Goal: Task Accomplishment & Management: Complete application form

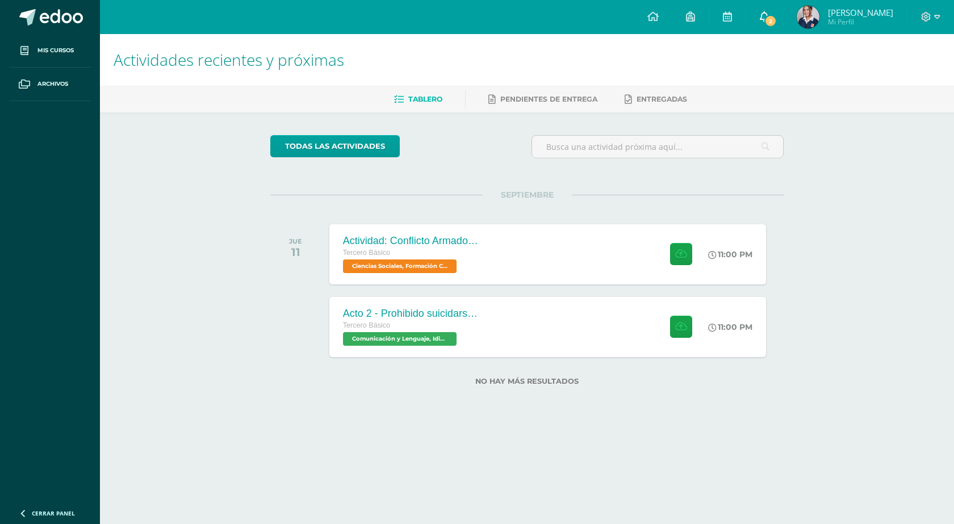
click at [774, 20] on span "2" at bounding box center [770, 21] width 12 height 12
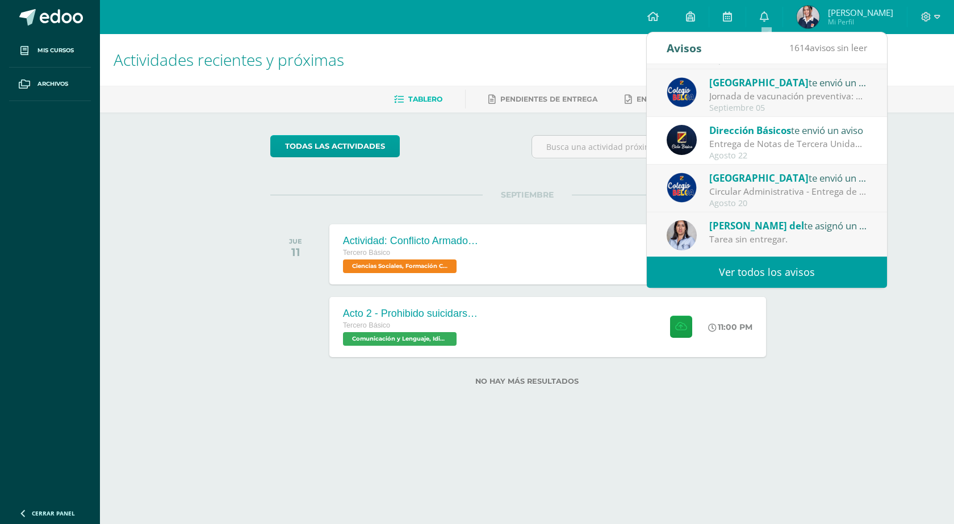
scroll to position [170, 0]
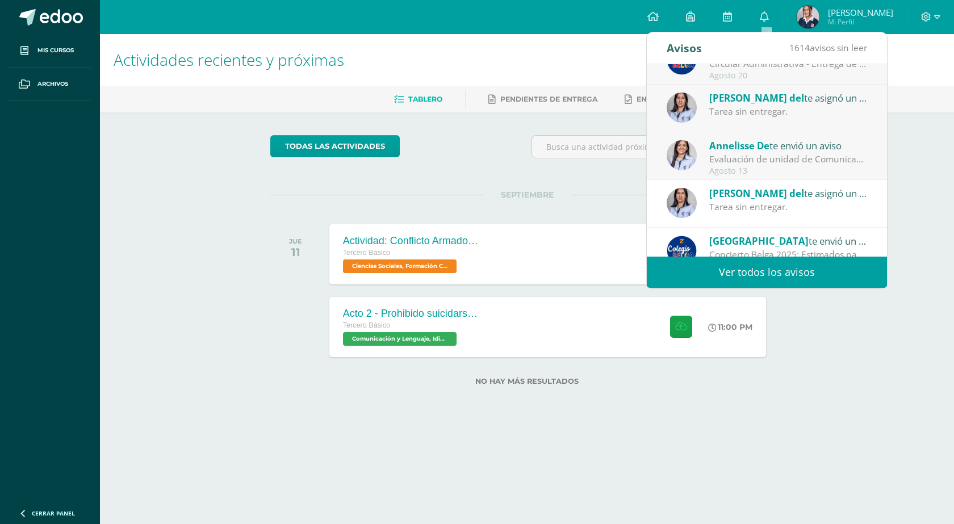
click at [794, 111] on div "Tarea sin entregar." at bounding box center [788, 111] width 158 height 13
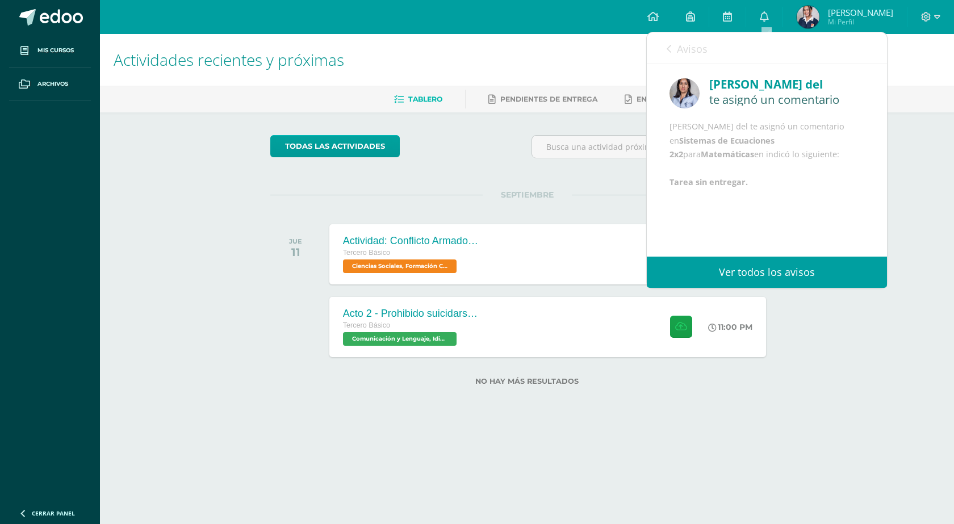
click at [680, 48] on span "Avisos" at bounding box center [692, 49] width 31 height 14
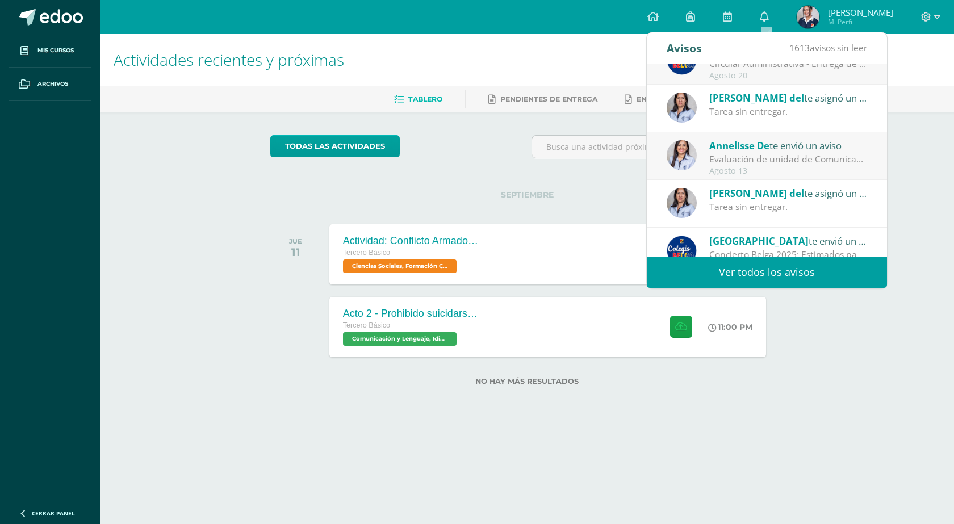
click at [802, 200] on div "[PERSON_NAME] del te asignó un comentario en 'Sistemas de Ecuaciones (Sustituci…" at bounding box center [788, 193] width 158 height 15
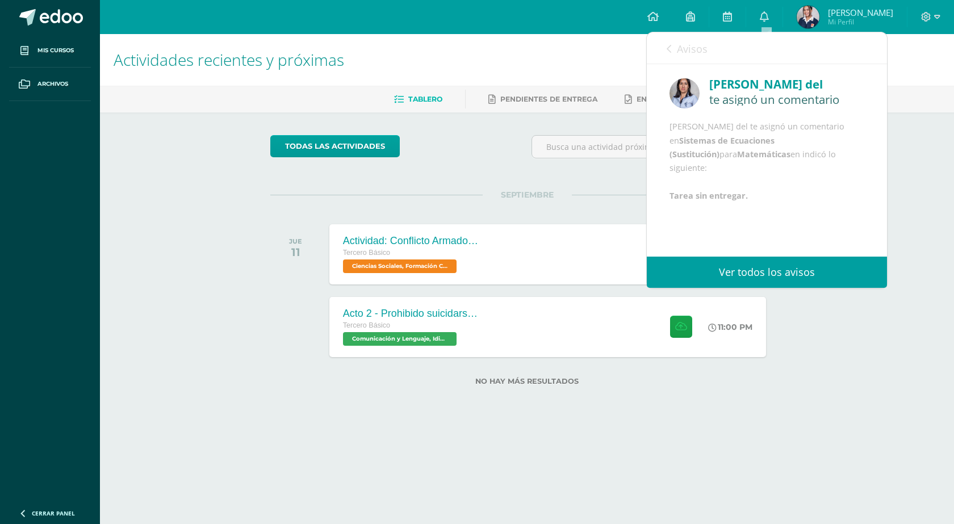
click at [845, 344] on div "Actividades recientes y próximas Tablero Pendientes de entrega Entregadas todas…" at bounding box center [527, 228] width 854 height 388
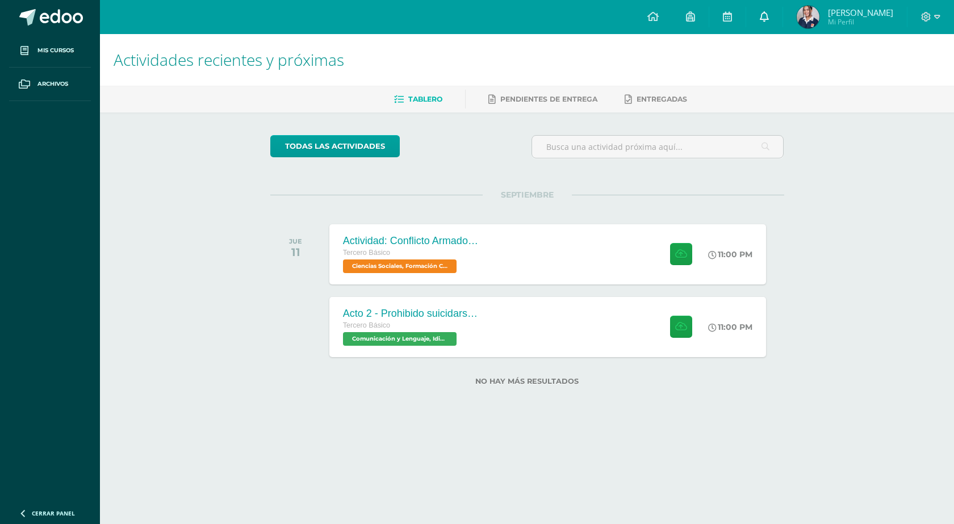
click at [777, 11] on link "0" at bounding box center [764, 17] width 36 height 34
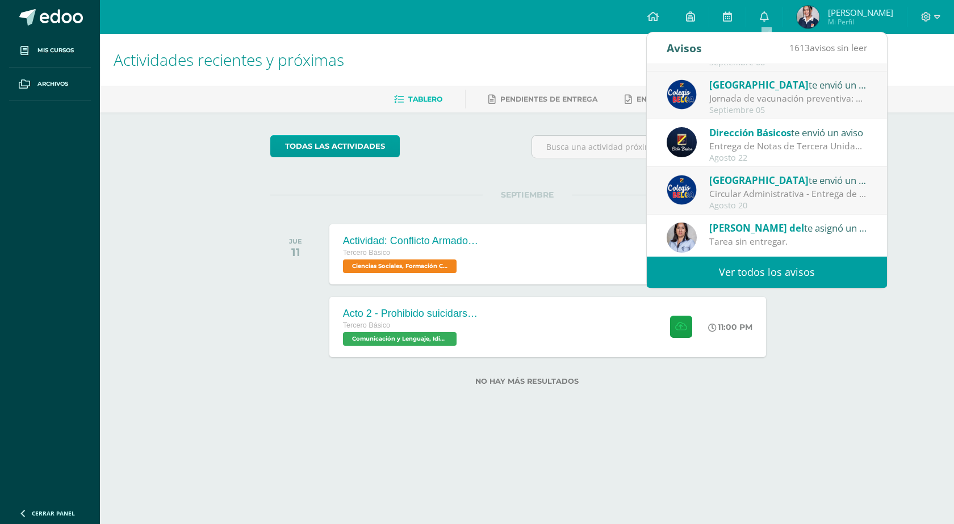
scroll to position [0, 0]
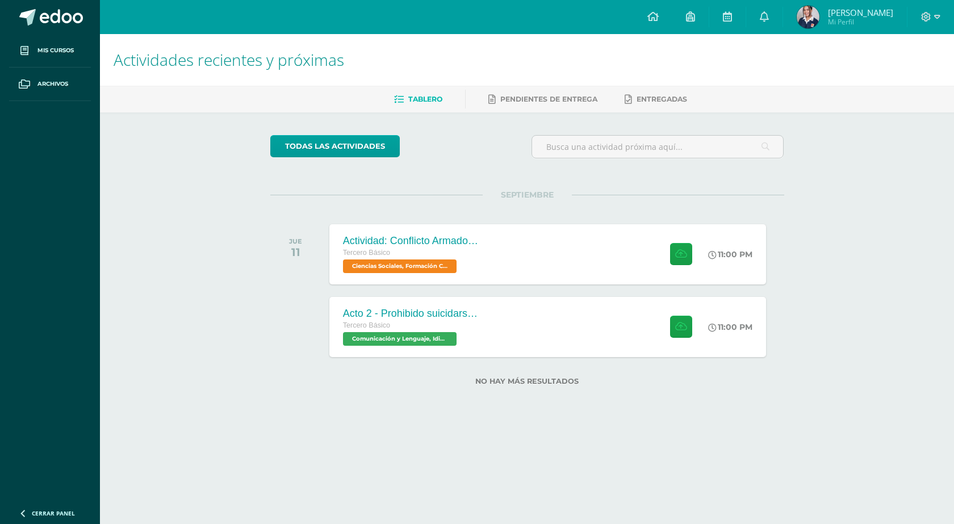
click at [917, 186] on div "Actividades recientes y próximas Tablero Pendientes de entrega Entregadas todas…" at bounding box center [527, 228] width 854 height 388
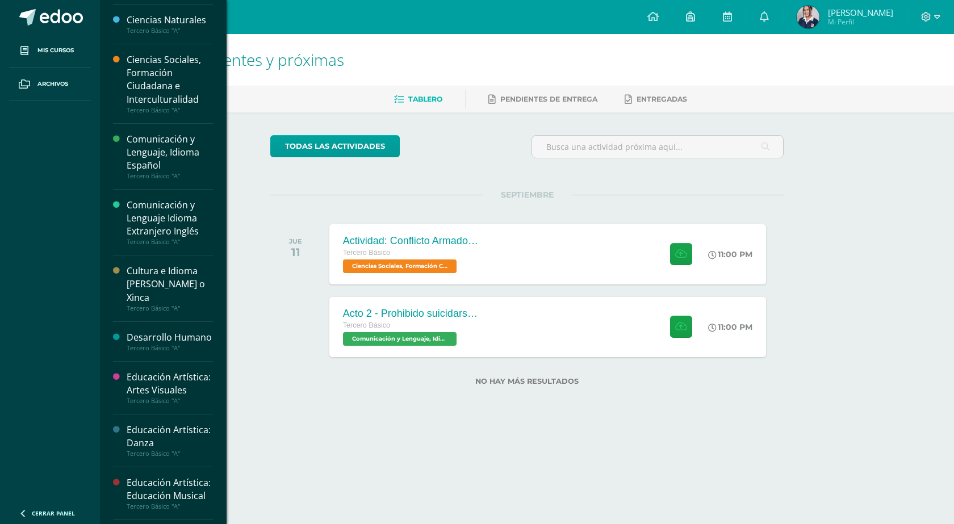
scroll to position [57, 0]
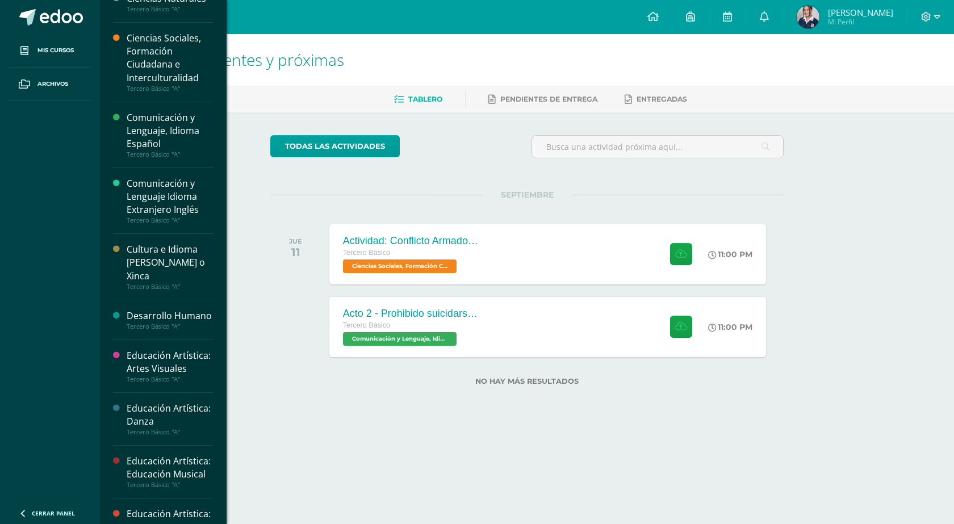
click at [155, 123] on div "Comunicación y Lenguaje, Idioma Español" at bounding box center [170, 130] width 86 height 39
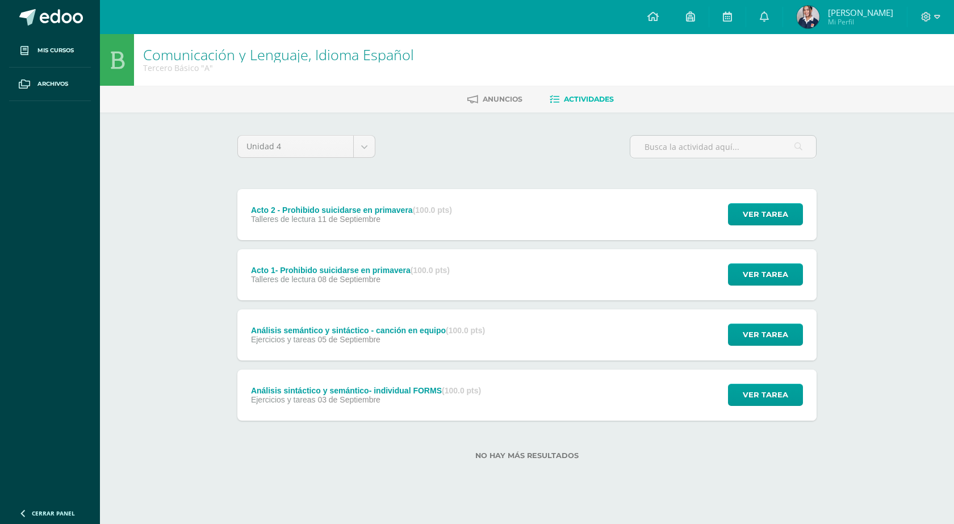
click at [390, 227] on div "Acto 2 - Prohibido suicidarse en primavera (100.0 pts) Talleres de lectura [DAT…" at bounding box center [351, 214] width 228 height 51
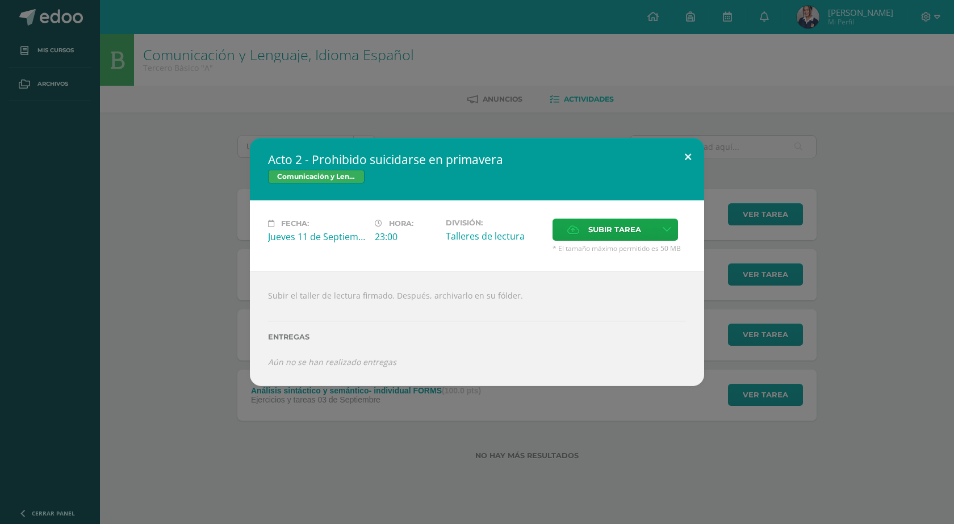
click at [689, 153] on button at bounding box center [688, 157] width 32 height 39
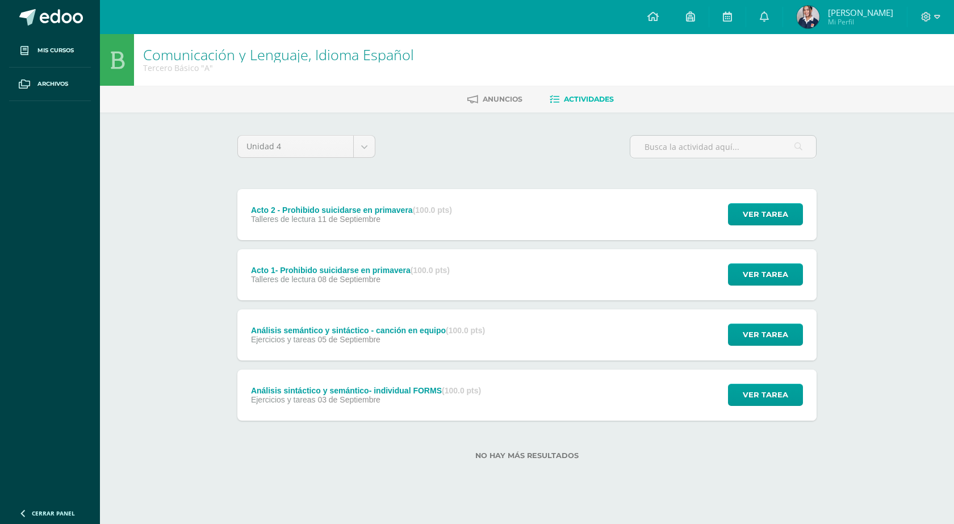
click at [508, 280] on div "Acto 1- Prohibido suicidarse en primavera (100.0 pts) Talleres de lectura [DATE…" at bounding box center [526, 274] width 579 height 51
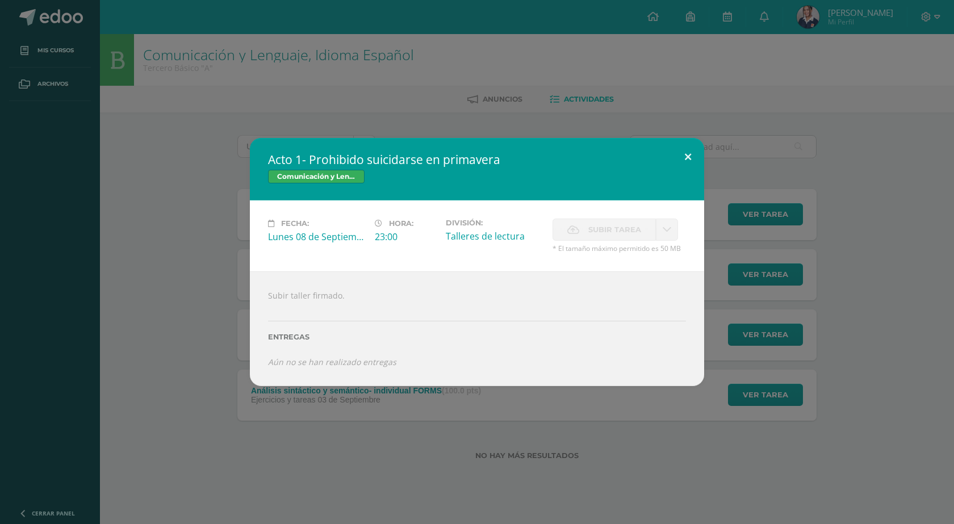
click at [690, 159] on button at bounding box center [688, 157] width 32 height 39
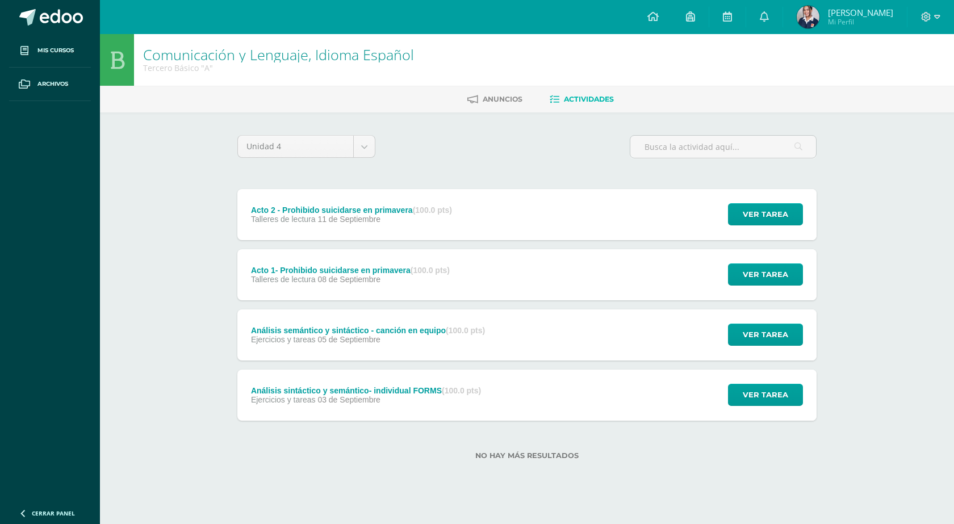
click at [505, 227] on div "Acto 2 - Prohibido suicidarse en primavera (100.0 pts) Talleres de lectura [DAT…" at bounding box center [526, 214] width 579 height 51
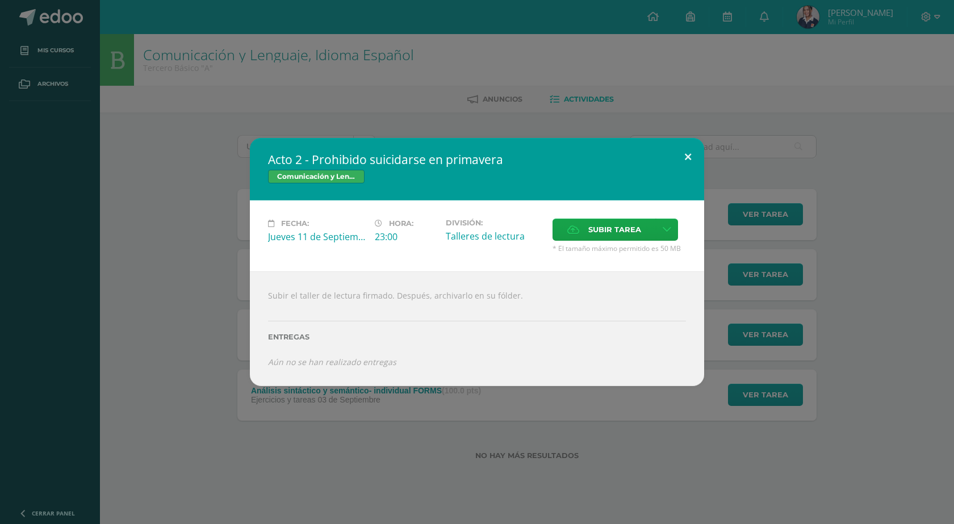
click at [690, 160] on button at bounding box center [688, 157] width 32 height 39
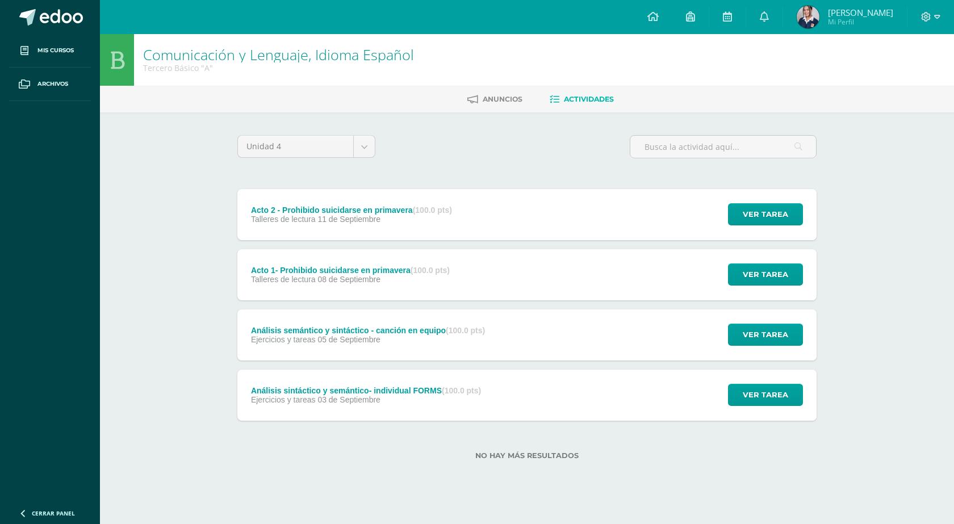
click at [571, 271] on div "Acto 1- Prohibido suicidarse en primavera (100.0 pts) Talleres de lectura [DATE…" at bounding box center [526, 274] width 579 height 51
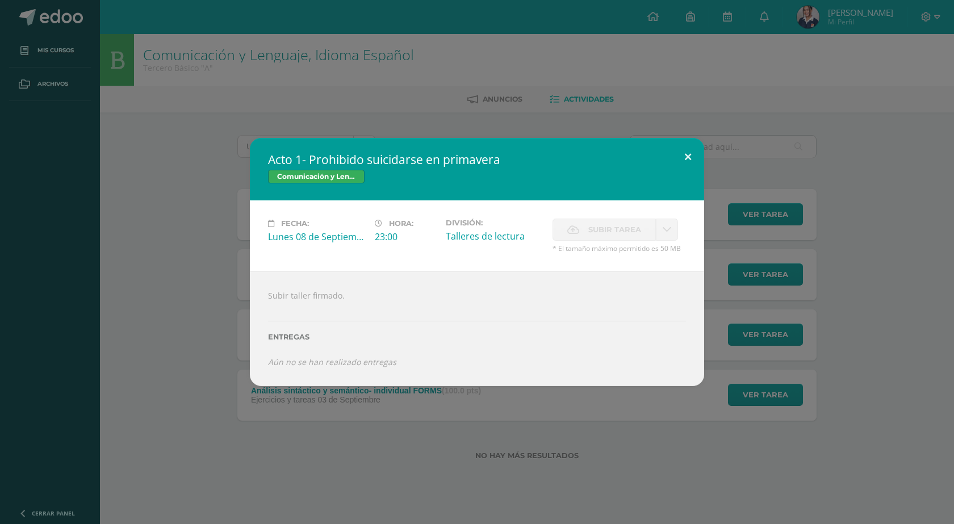
click at [688, 161] on button at bounding box center [688, 157] width 32 height 39
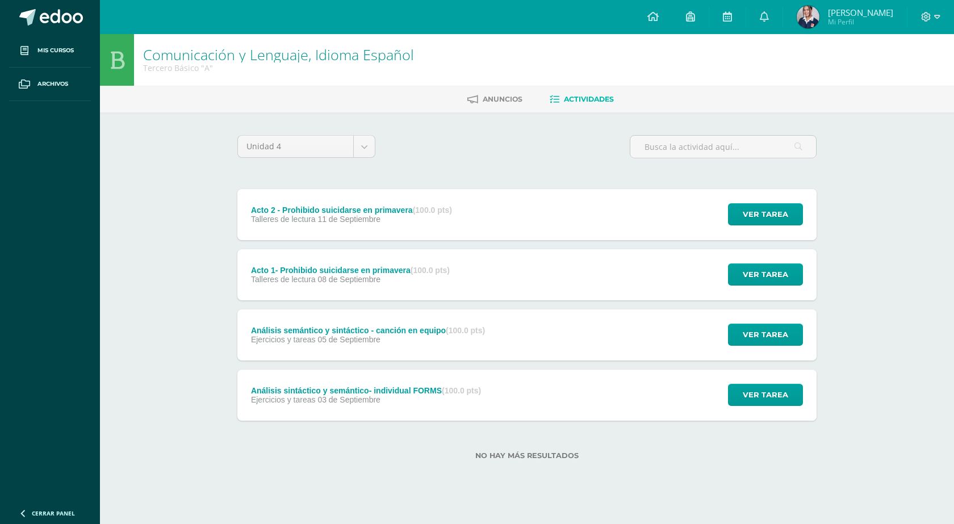
click at [506, 332] on div "Análisis semántico y sintáctico - canción en equipo (100.0 pts) Ejercicios y ta…" at bounding box center [526, 334] width 579 height 51
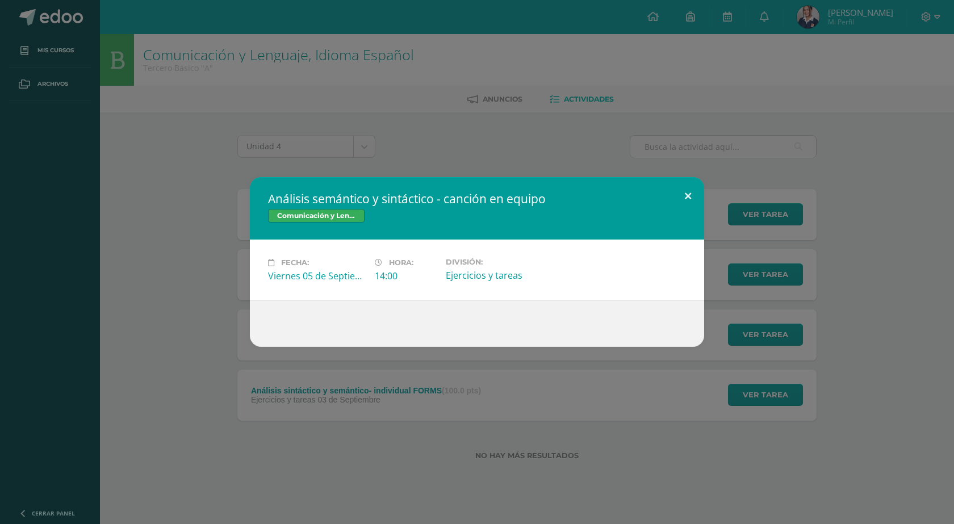
click at [691, 194] on button at bounding box center [688, 196] width 32 height 39
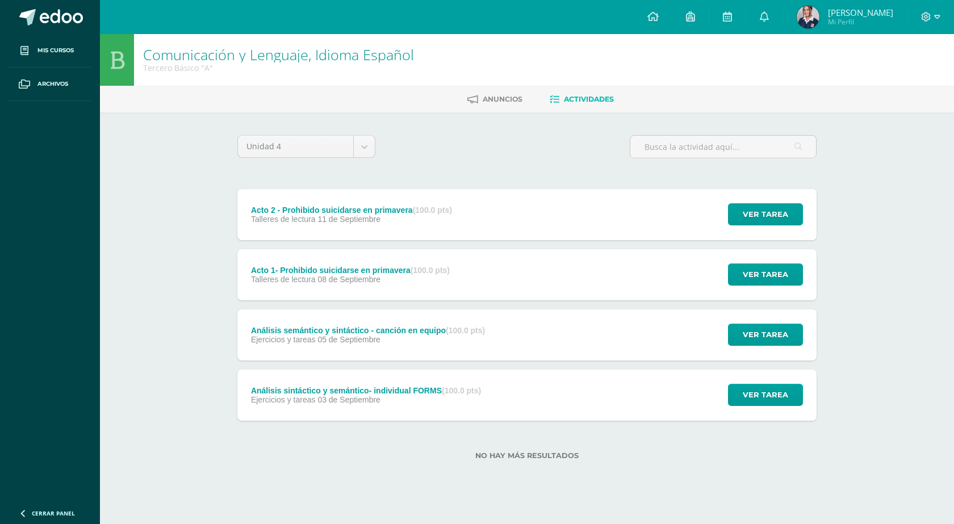
click at [481, 405] on div "Análisis sintáctico y semántico- individual FORMS (100.0 pts) Ejercicios y tare…" at bounding box center [365, 395] width 257 height 51
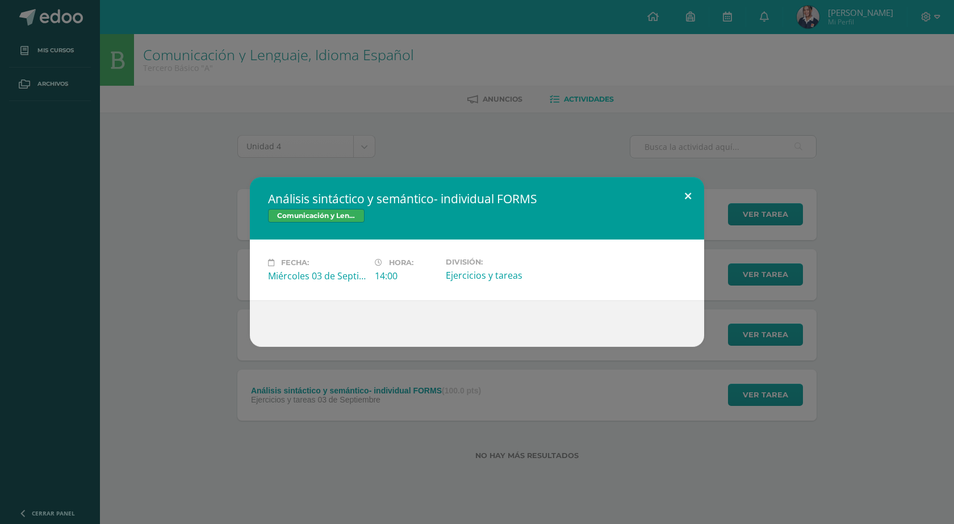
click at [680, 200] on button at bounding box center [688, 196] width 32 height 39
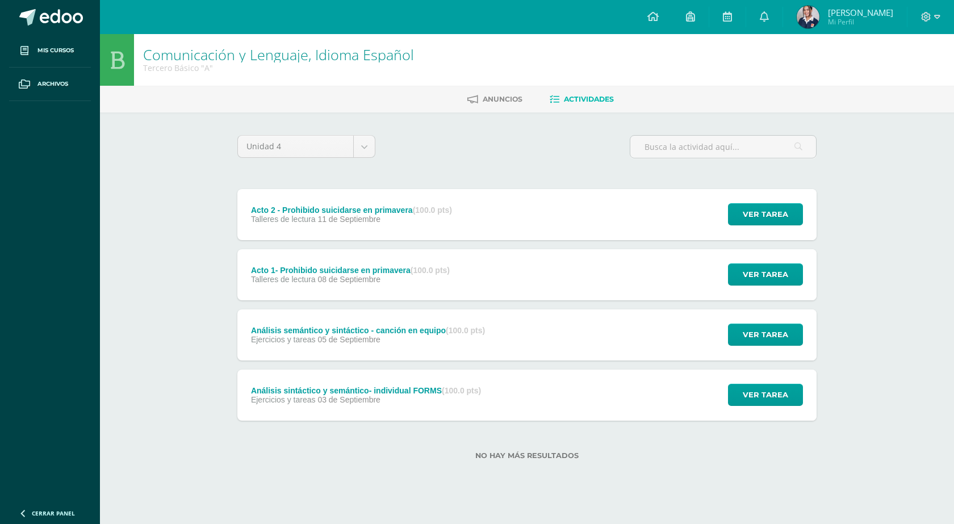
click at [447, 221] on div "Talleres de lectura [DATE]" at bounding box center [351, 219] width 201 height 9
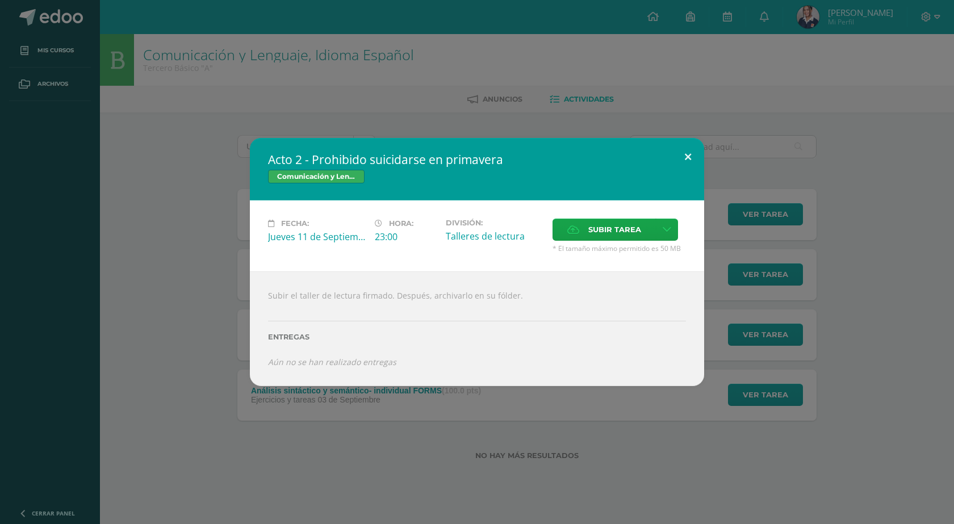
click at [693, 155] on button at bounding box center [688, 157] width 32 height 39
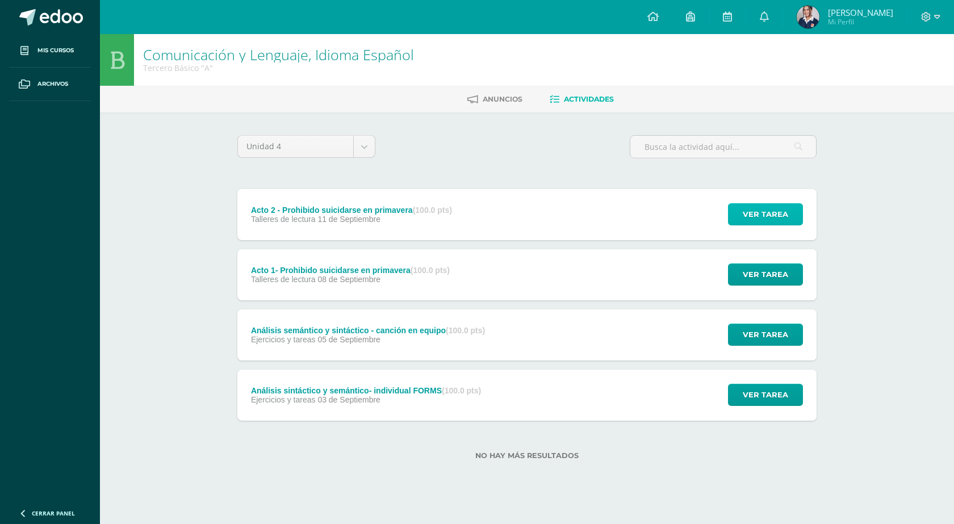
click at [764, 210] on span "Ver tarea" at bounding box center [765, 214] width 45 height 21
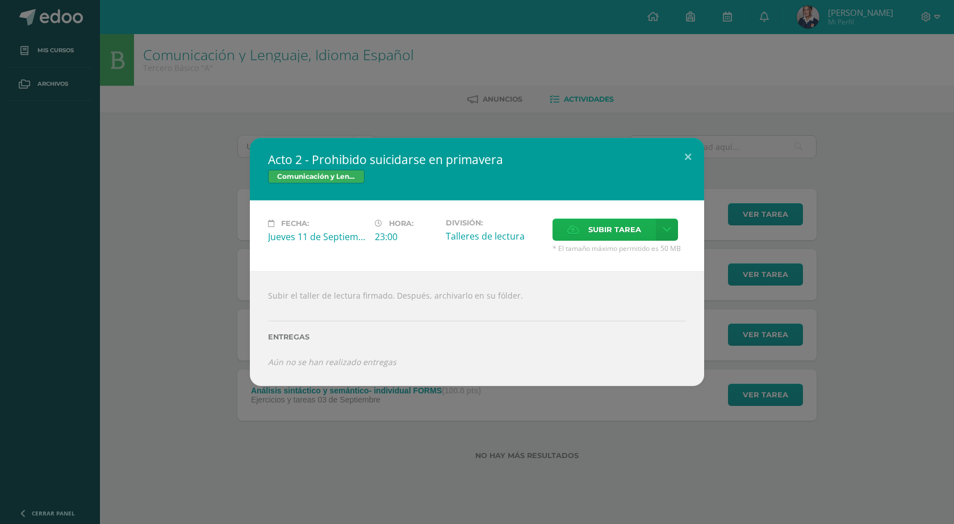
click at [596, 233] on span "Subir tarea" at bounding box center [614, 229] width 53 height 21
click at [0, 0] on input "Subir tarea" at bounding box center [0, 0] width 0 height 0
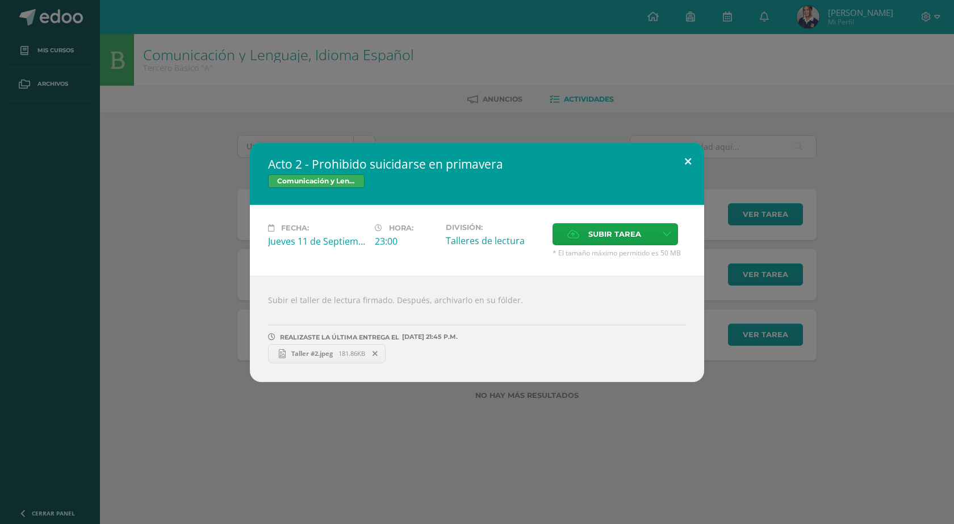
click at [691, 159] on button at bounding box center [688, 161] width 32 height 39
